Goal: Obtain resource: Download file/media

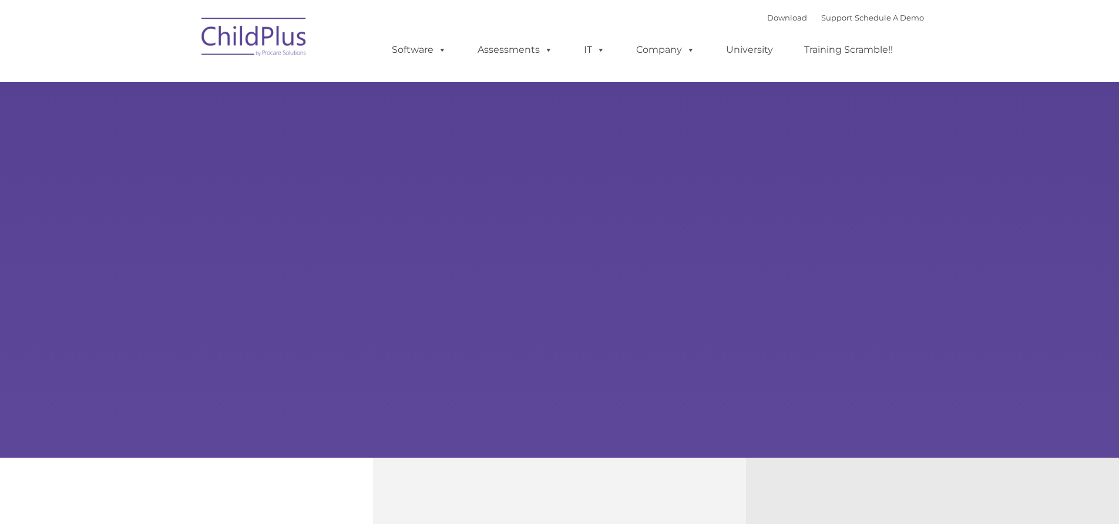
select select "MEDIUM"
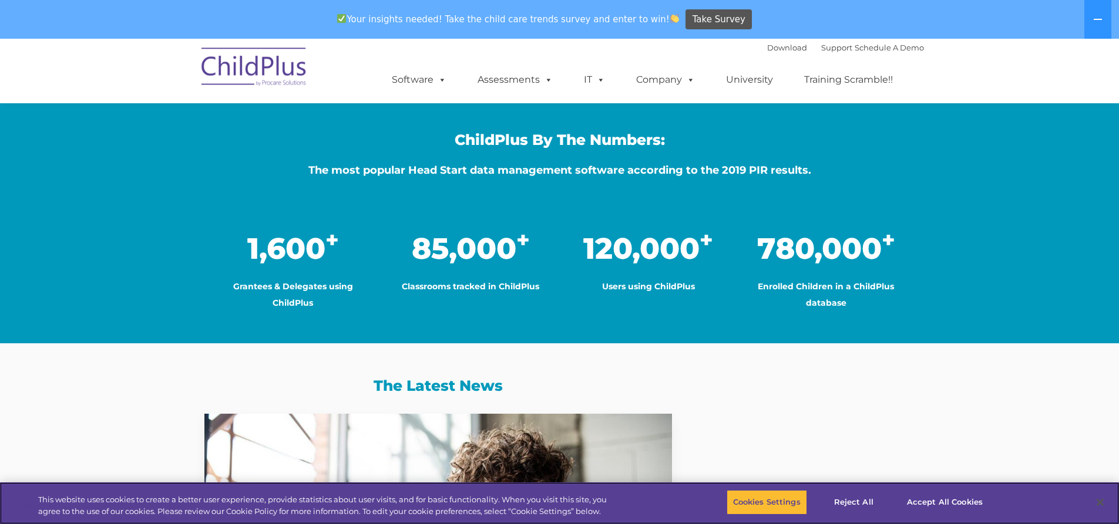
scroll to position [865, 0]
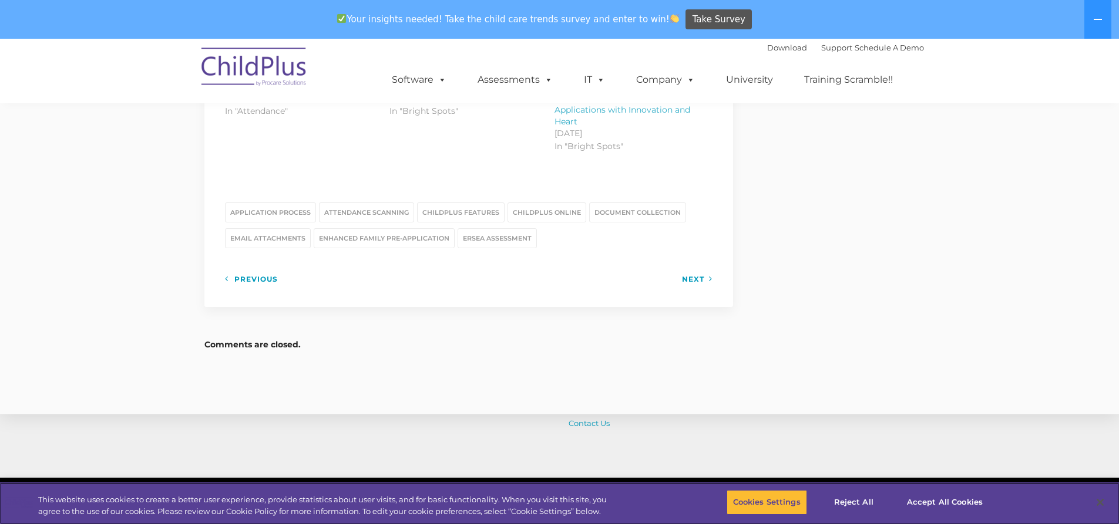
scroll to position [1679, 0]
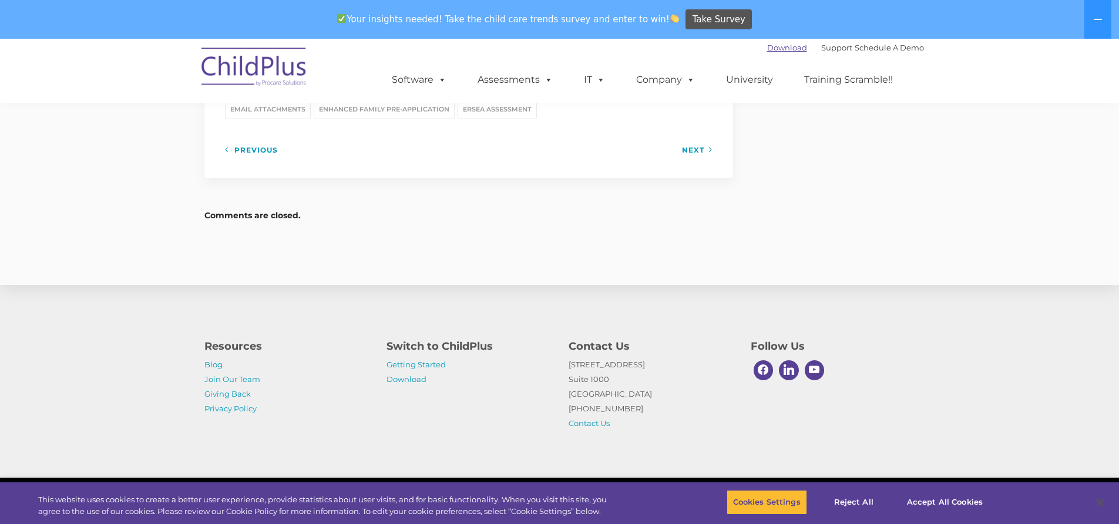
click at [767, 49] on link "Download" at bounding box center [787, 47] width 40 height 9
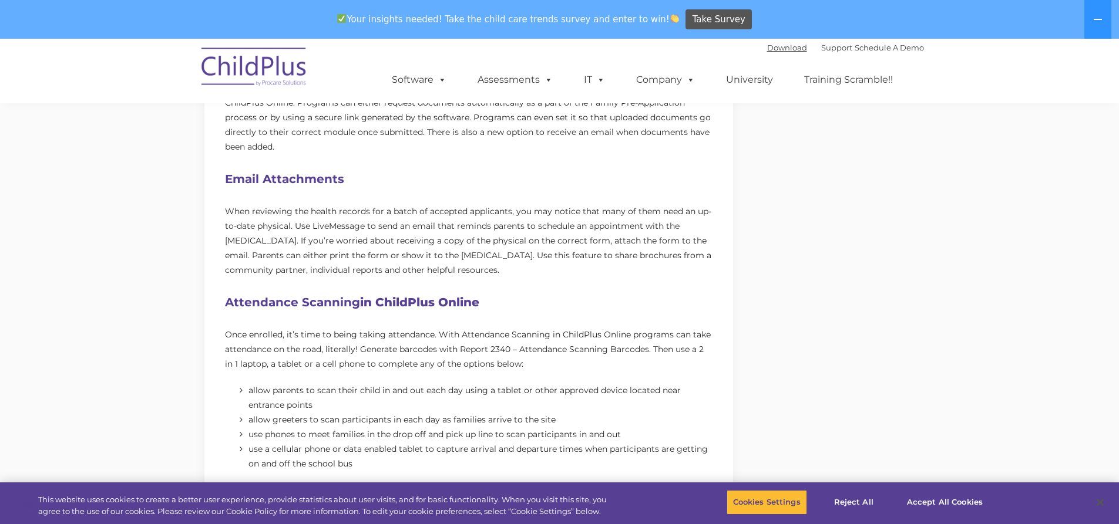
scroll to position [664, 0]
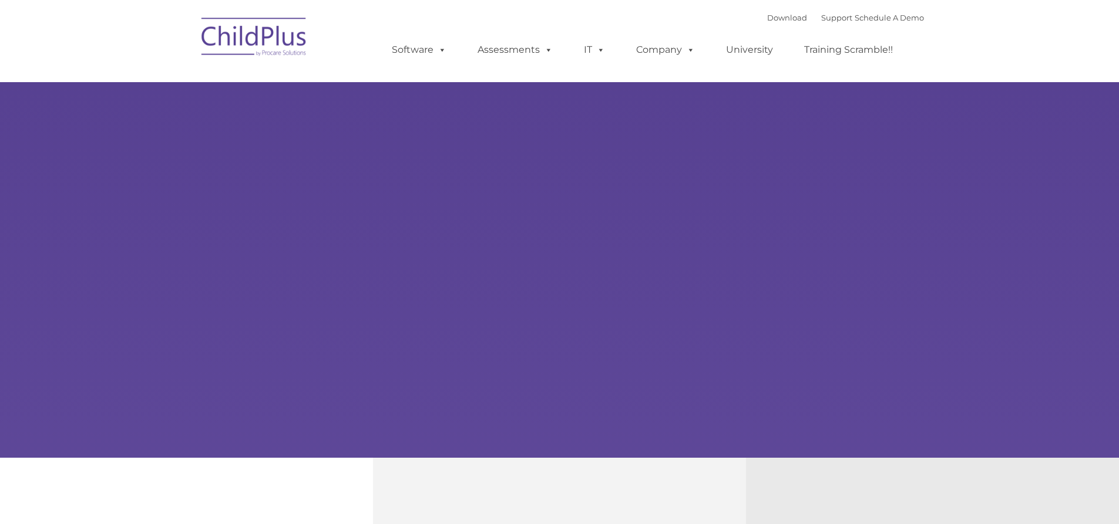
type input ""
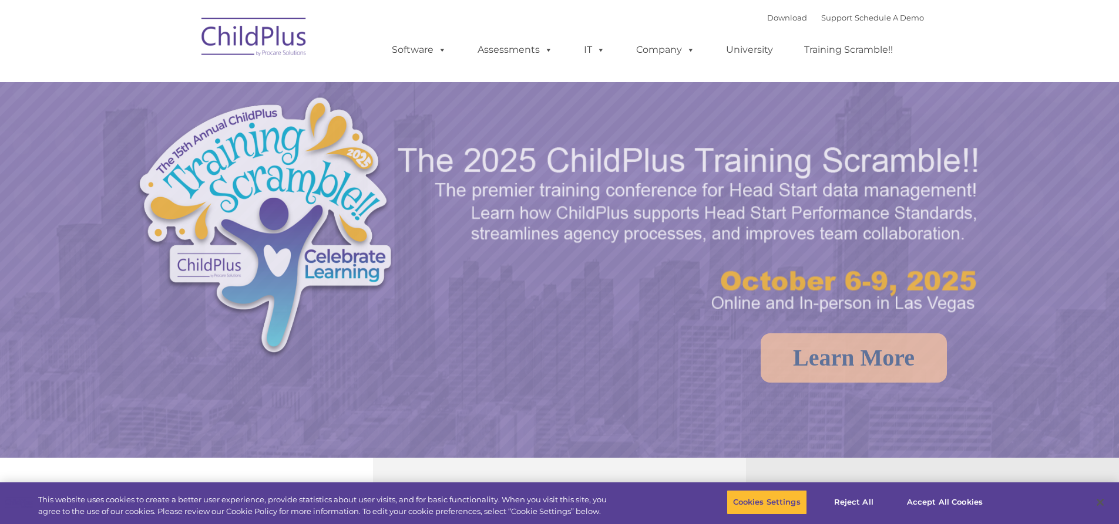
select select "MEDIUM"
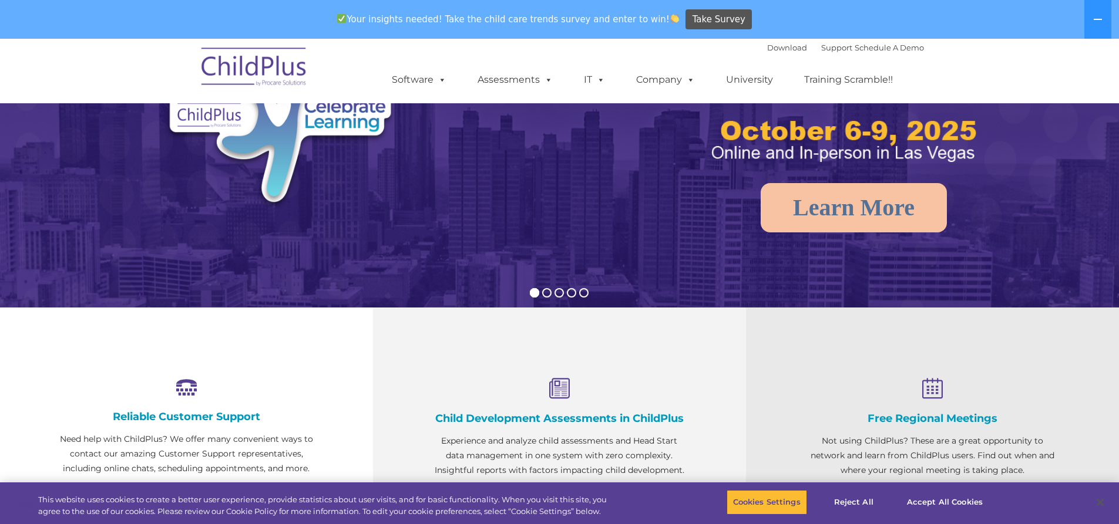
click at [625, 339] on div "Child Development Assessments in ChildPlus Experience and analyze child assessm…" at bounding box center [559, 446] width 373 height 276
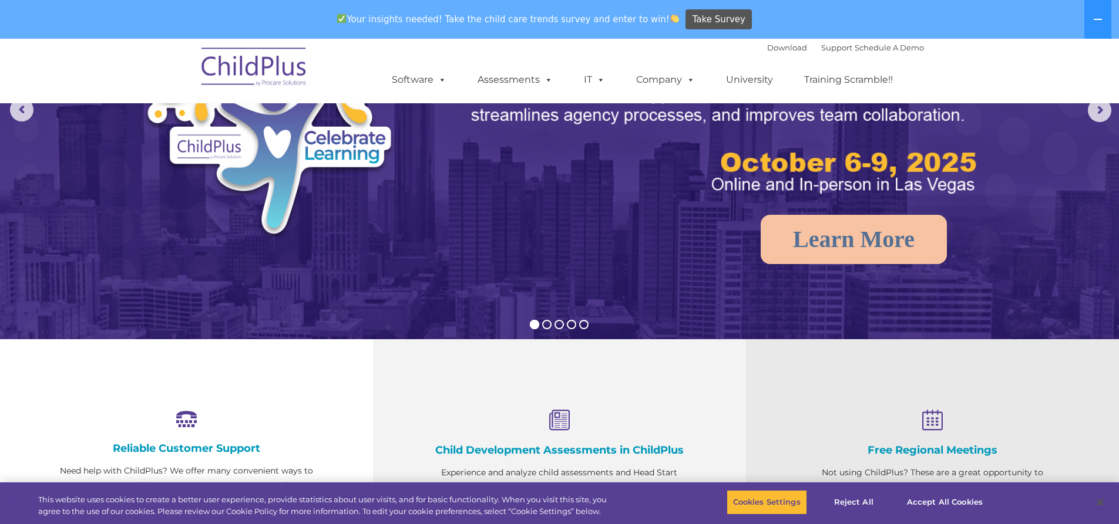
scroll to position [45, 0]
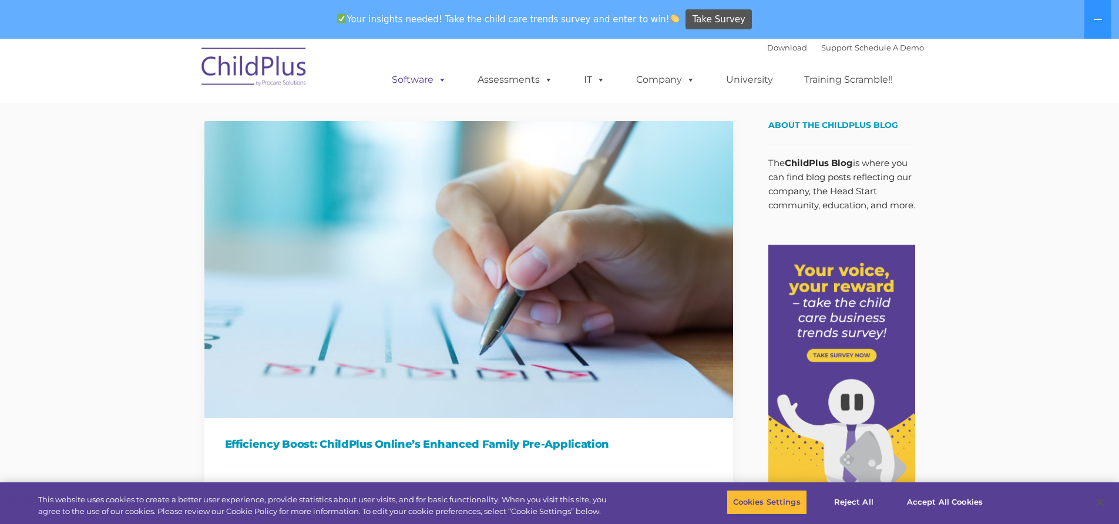
click at [446, 79] on span at bounding box center [439, 79] width 13 height 11
click at [771, 43] on link "Download" at bounding box center [787, 47] width 40 height 9
